Goal: Task Accomplishment & Management: Manage account settings

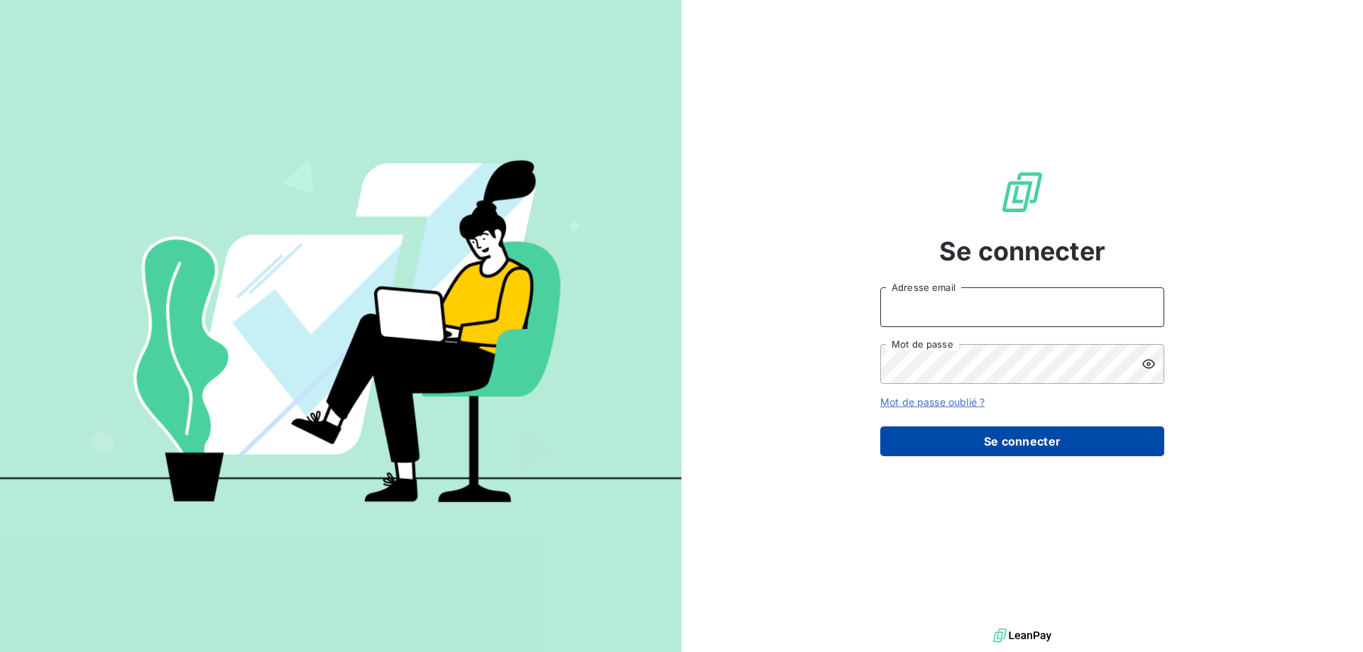
type input "[PERSON_NAME][EMAIL_ADDRESS][DOMAIN_NAME]"
click at [1048, 442] on button "Se connecter" at bounding box center [1022, 442] width 284 height 30
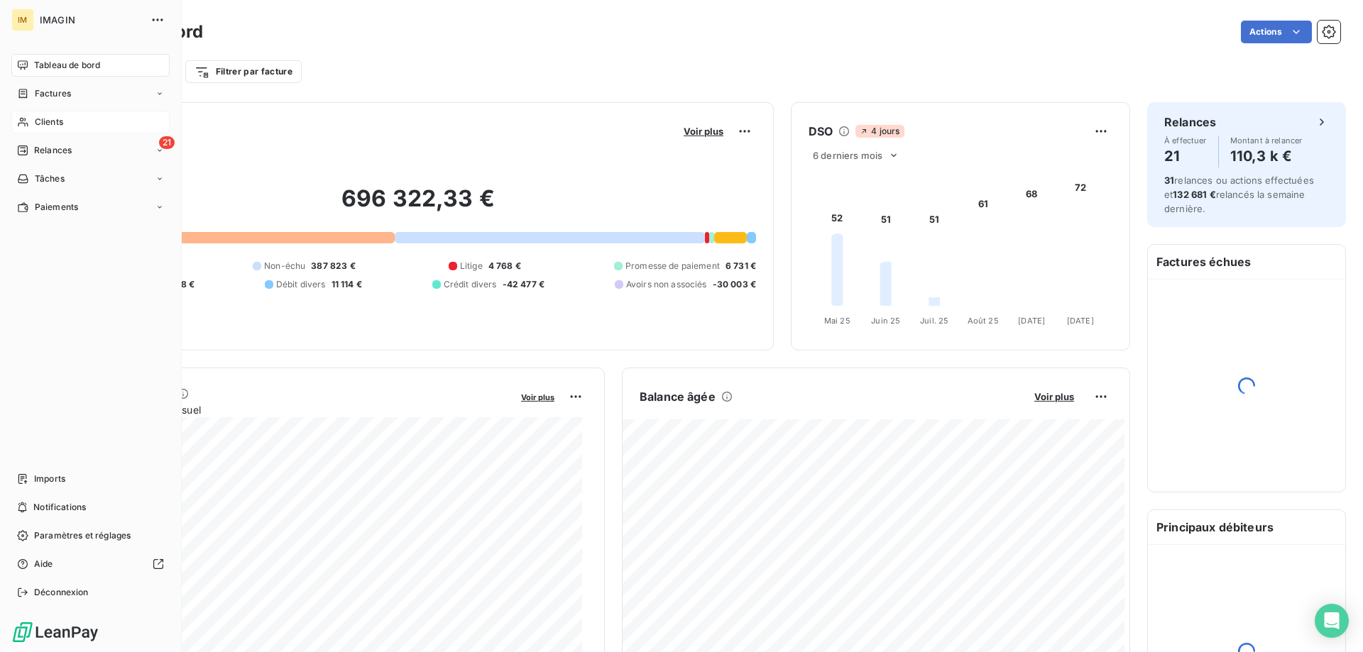
click at [23, 122] on icon at bounding box center [23, 121] width 12 height 11
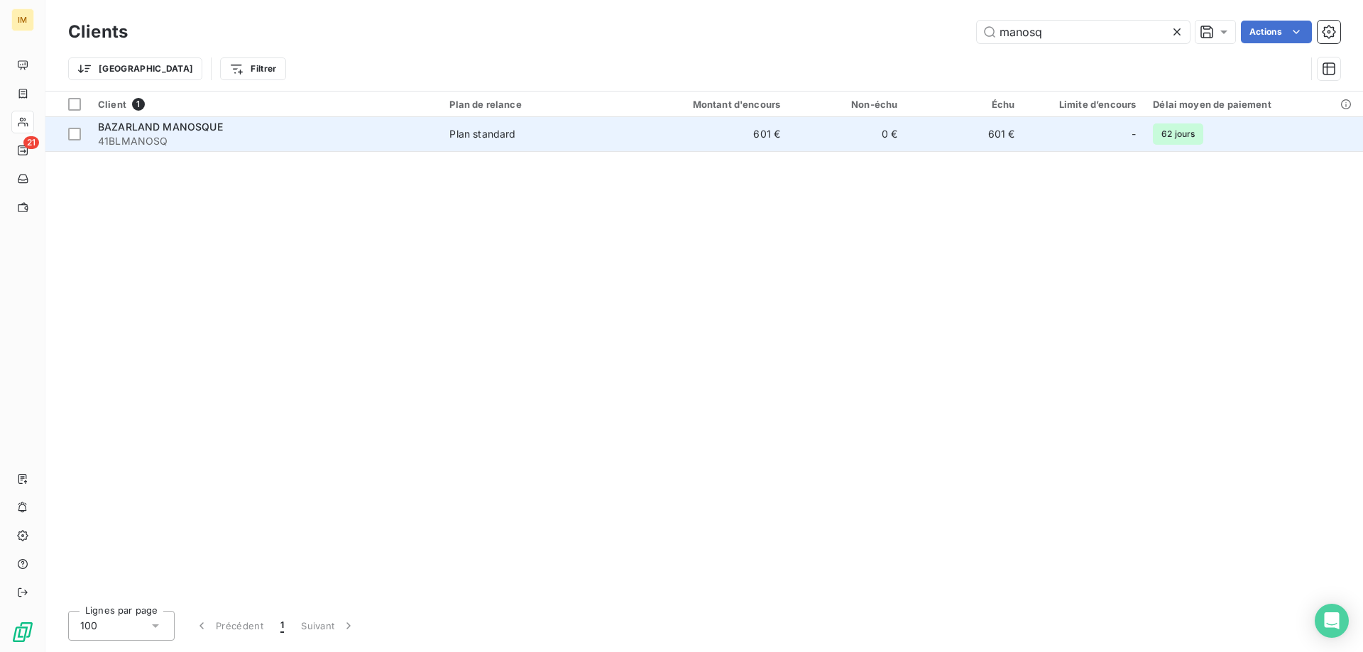
type input "manosq"
click at [919, 133] on td "601 €" at bounding box center [964, 134] width 117 height 34
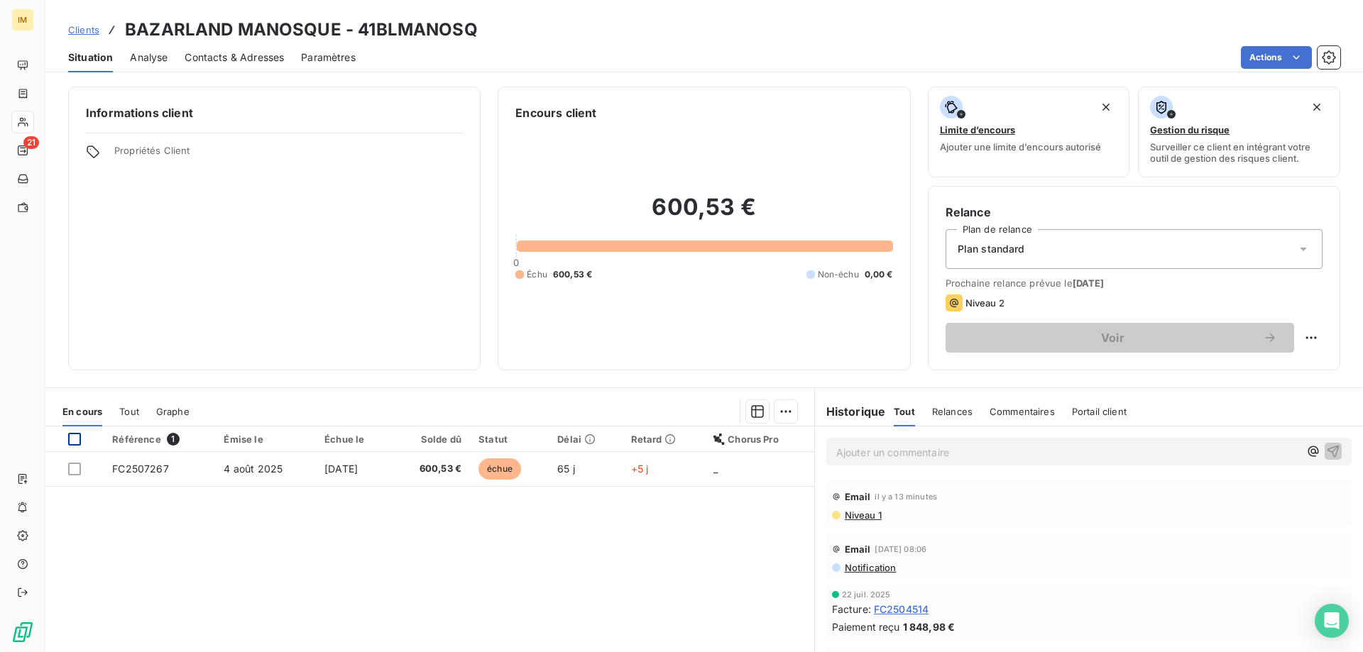
click at [73, 439] on div at bounding box center [74, 439] width 13 height 13
click at [776, 406] on html "IM 21 Clients BAZARLAND MANOSQUE - 41BLMANOSQ Situation Analyse Contacts & Adre…" at bounding box center [681, 326] width 1363 height 652
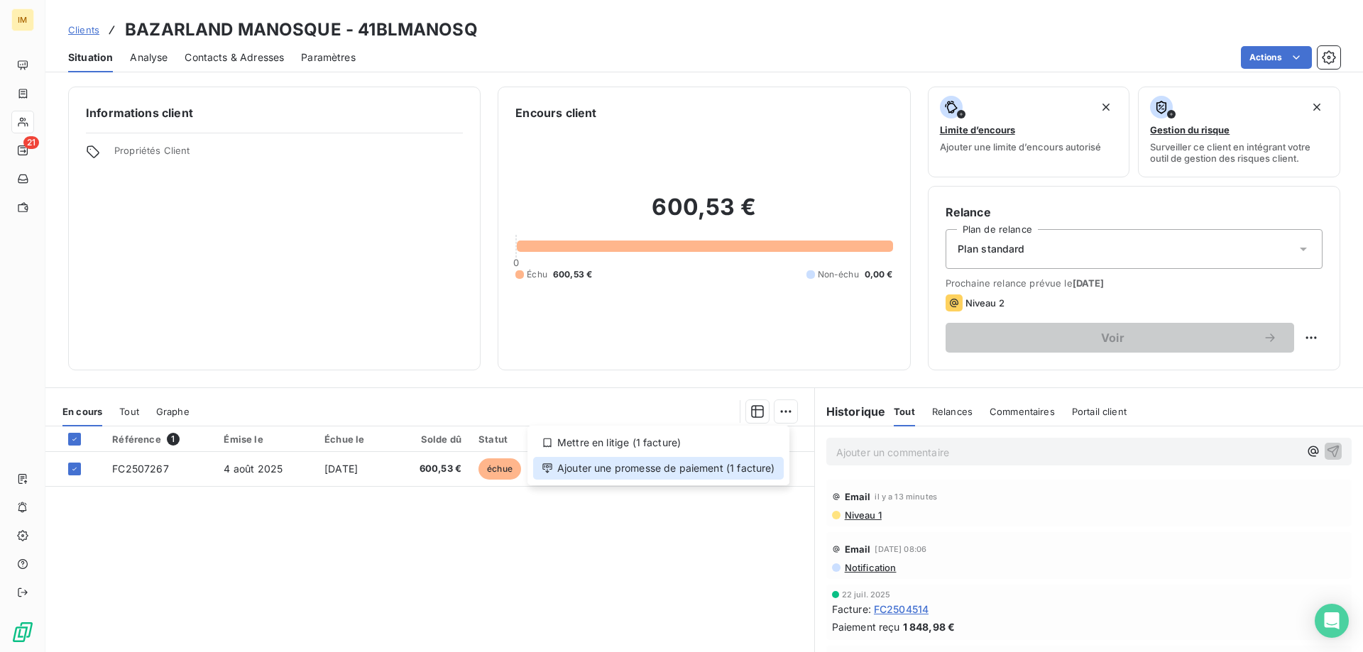
click at [697, 468] on div "Ajouter une promesse de paiement (1 facture)" at bounding box center [658, 468] width 251 height 23
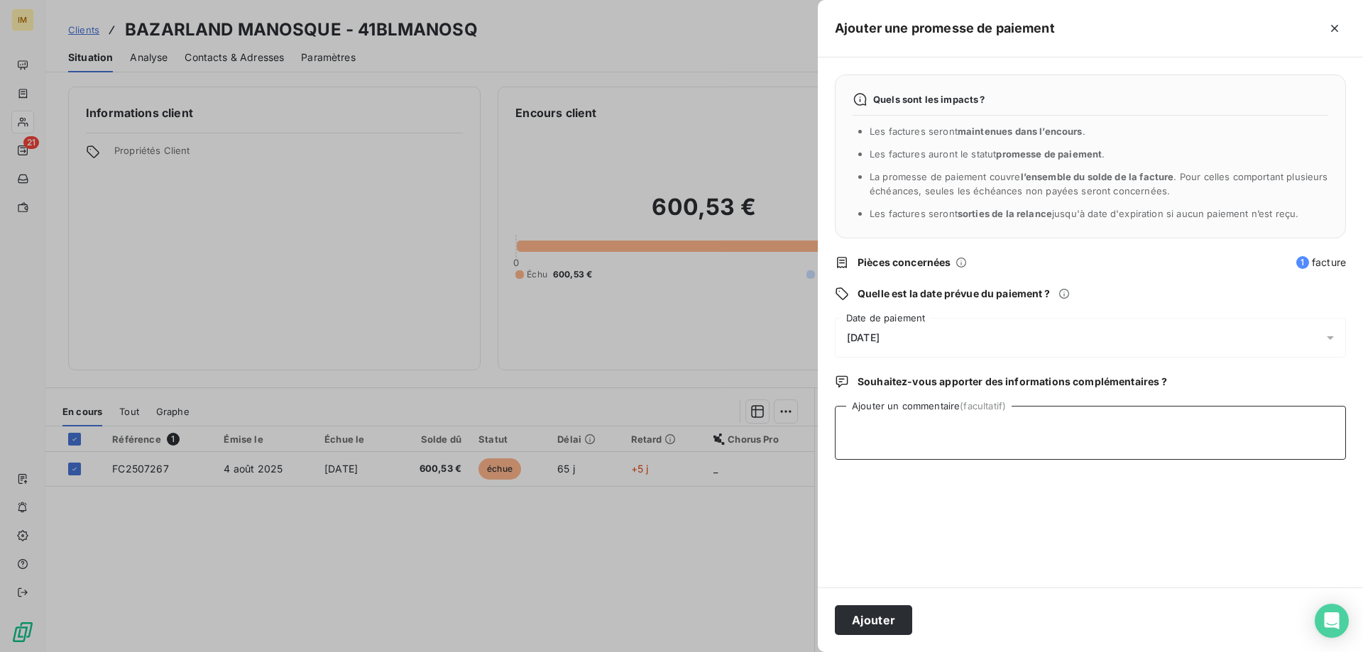
click at [918, 421] on textarea "Ajouter un commentaire (facultatif)" at bounding box center [1090, 433] width 511 height 54
paste textarea "Bonjour, La facture a été réglée ce matin. Nous vous [MEDICAL_DATA] de bien vou…"
click at [936, 341] on div "[DATE]" at bounding box center [1090, 338] width 511 height 40
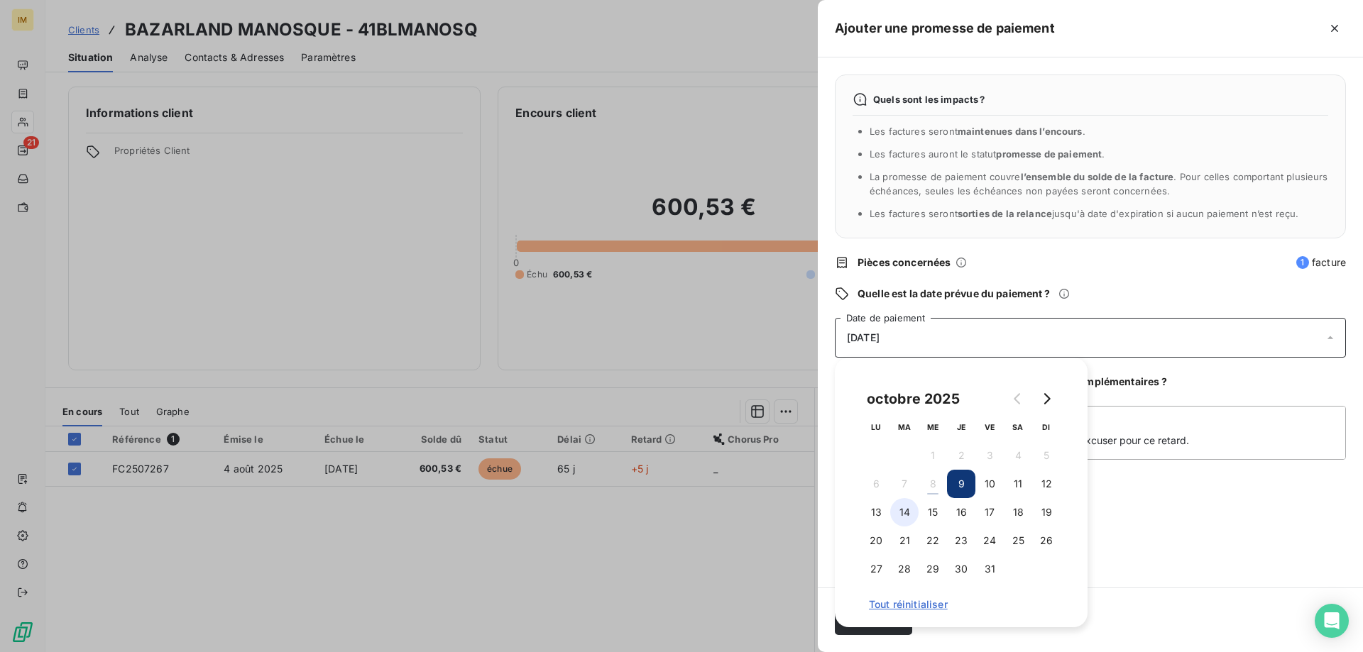
click at [901, 508] on button "14" at bounding box center [904, 512] width 28 height 28
click at [1142, 589] on div "Ajouter" at bounding box center [1090, 620] width 545 height 65
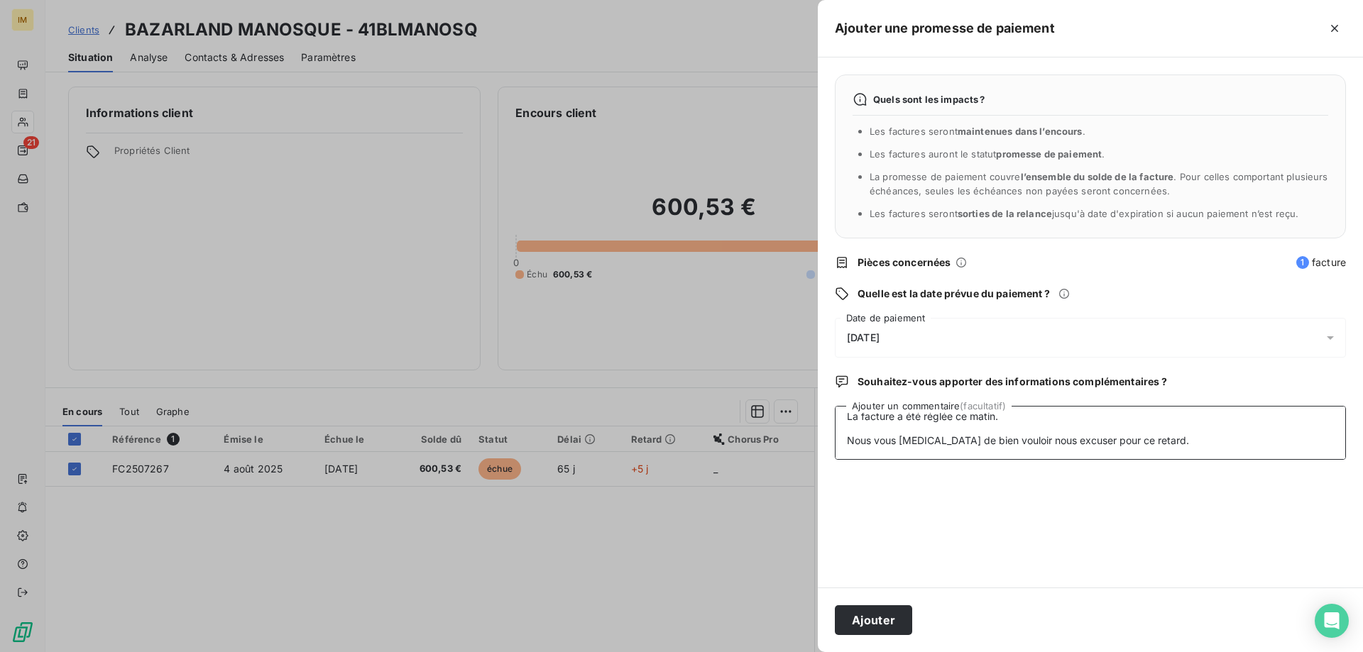
click at [1023, 417] on textarea "Bonjour, La facture a été réglée ce matin. Nous vous [MEDICAL_DATA] de bien vou…" at bounding box center [1090, 433] width 511 height 54
click at [1015, 410] on textarea "Bonjour, La facture a été réglée ce matin. Nous vous [MEDICAL_DATA] de bien vou…" at bounding box center [1090, 433] width 511 height 54
click at [1152, 441] on textarea "Bonjour, La facture a été réglée ce matin. Nous vous [MEDICAL_DATA] de bien vou…" at bounding box center [1090, 433] width 511 height 54
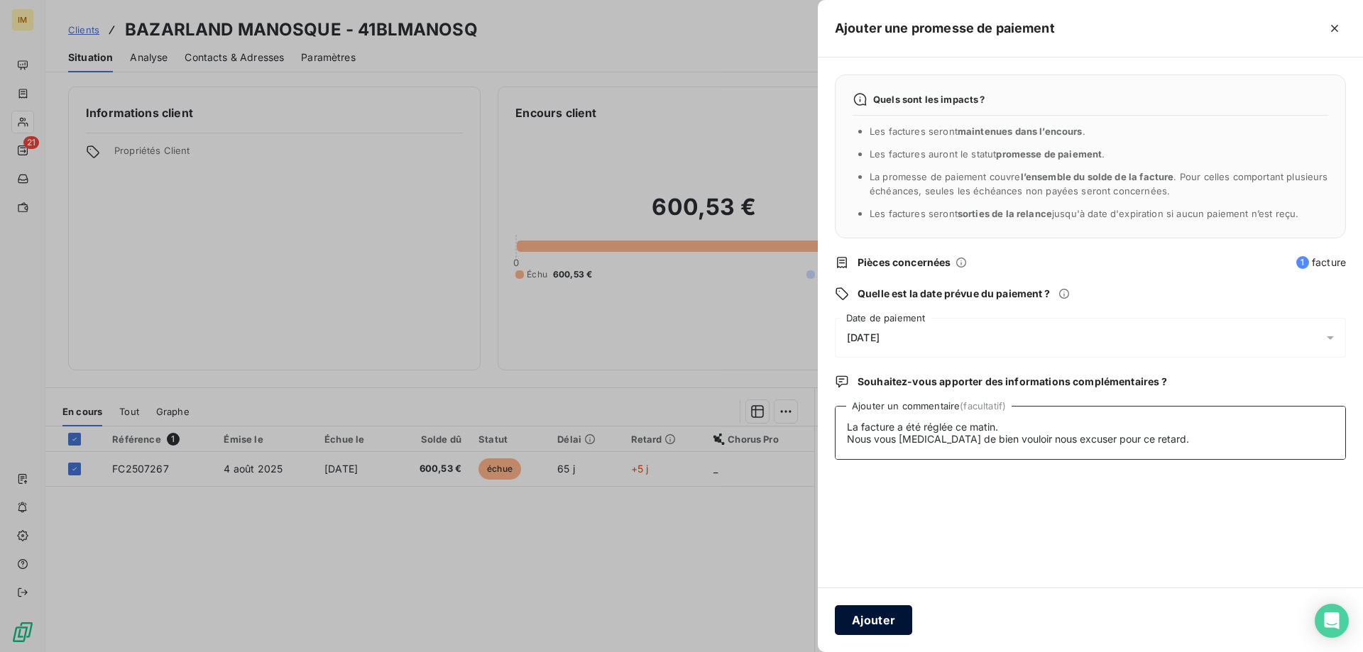
type textarea "Bonjour, La facture a été réglée ce matin. Nous vous [MEDICAL_DATA] de bien vou…"
click at [878, 625] on button "Ajouter" at bounding box center [873, 621] width 77 height 30
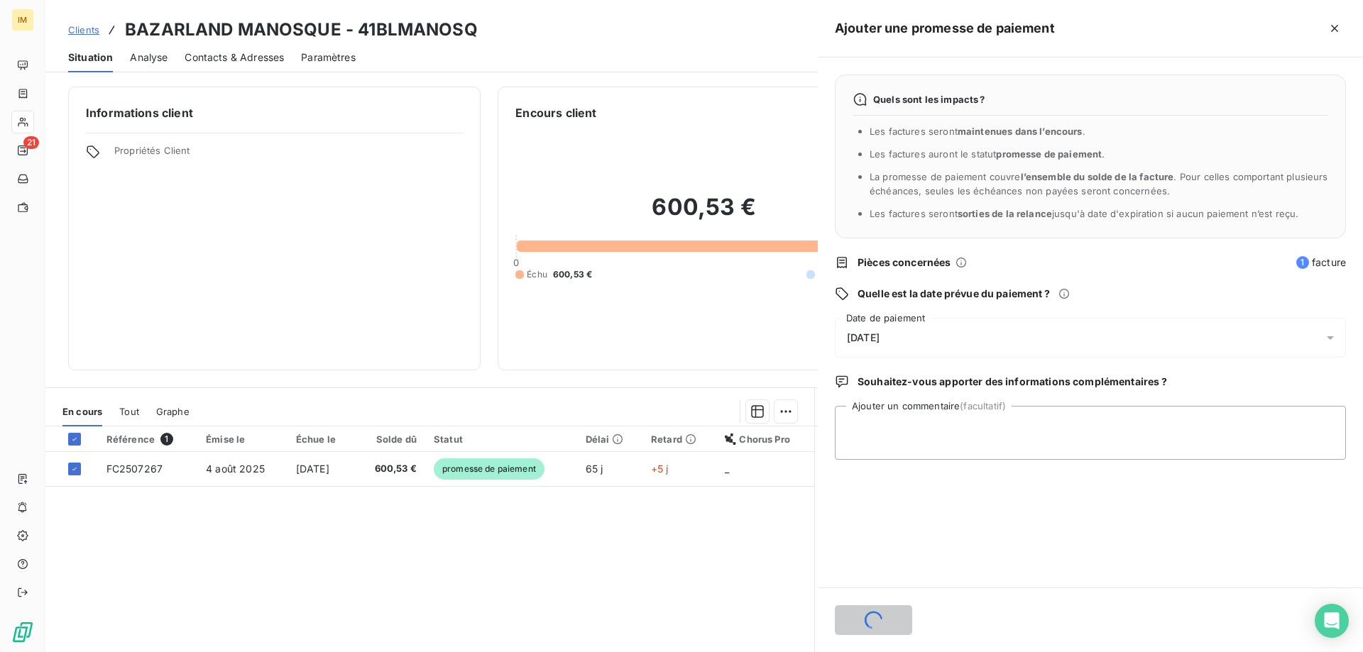
scroll to position [0, 0]
